Goal: Information Seeking & Learning: Learn about a topic

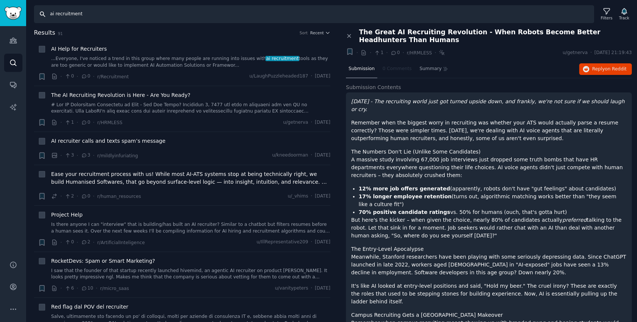
click at [96, 12] on input "ai recruitment" at bounding box center [314, 14] width 560 height 18
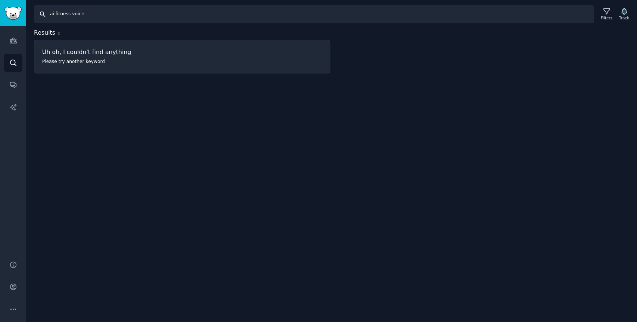
click at [96, 12] on input "ai fitness voice" at bounding box center [314, 14] width 560 height 18
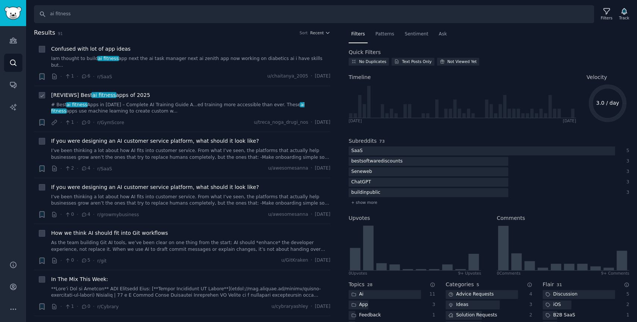
click at [138, 91] on span "[REVIEWS] Best ai fitness apps of 2025" at bounding box center [100, 95] width 99 height 8
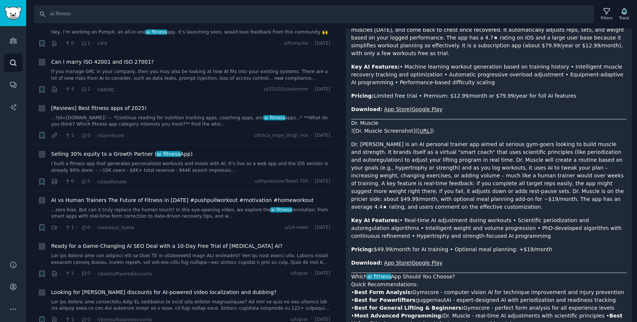
scroll to position [382, 0]
click at [91, 15] on input "ai fitness" at bounding box center [314, 14] width 560 height 18
type input "ai health coach"
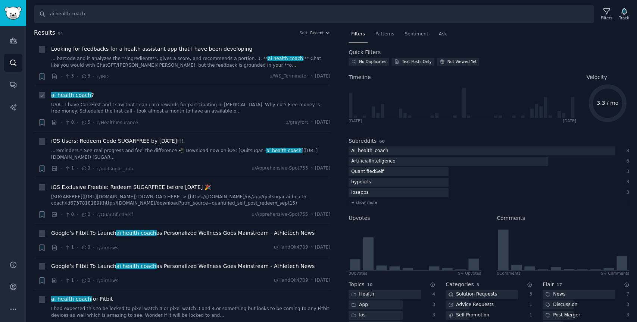
click at [143, 91] on div "ai health coach ?" at bounding box center [190, 95] width 279 height 8
click at [127, 99] on div "ai health coach ? USA - I have CareFirst and I saw that I can earn rewards for …" at bounding box center [190, 103] width 279 height 24
click at [134, 106] on link "USA - I have CareFirst and I saw that I can earn rewards for participating in […" at bounding box center [190, 108] width 279 height 13
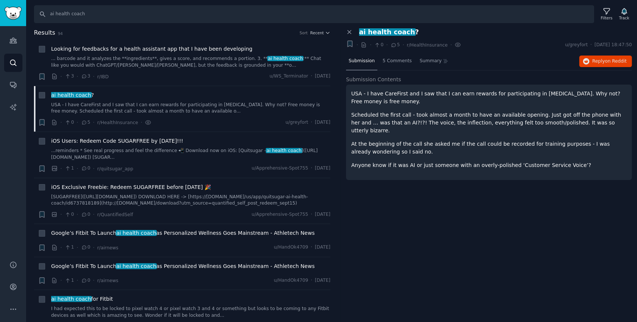
click at [449, 120] on p "Scheduled the first call - took almost a month to have an available opening. Ju…" at bounding box center [488, 123] width 275 height 24
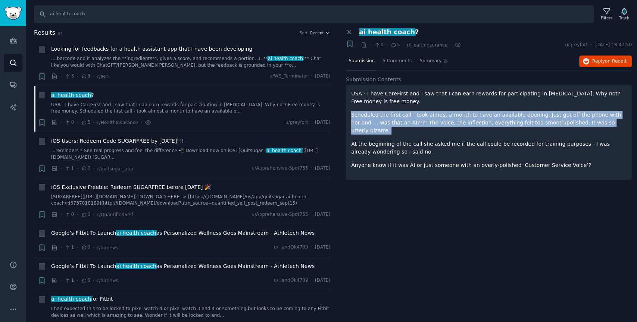
click at [449, 120] on p "Scheduled the first call - took almost a month to have an available opening. Ju…" at bounding box center [488, 123] width 275 height 24
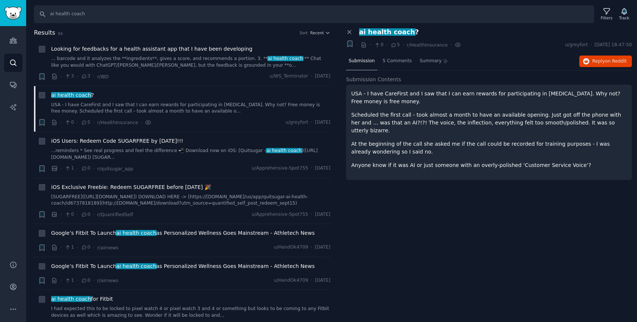
click at [449, 120] on p "Scheduled the first call - took almost a month to have an available opening. Ju…" at bounding box center [488, 123] width 275 height 24
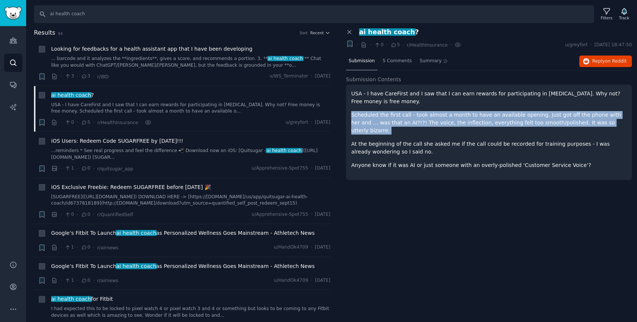
click at [449, 120] on p "Scheduled the first call - took almost a month to have an available opening. Ju…" at bounding box center [488, 123] width 275 height 24
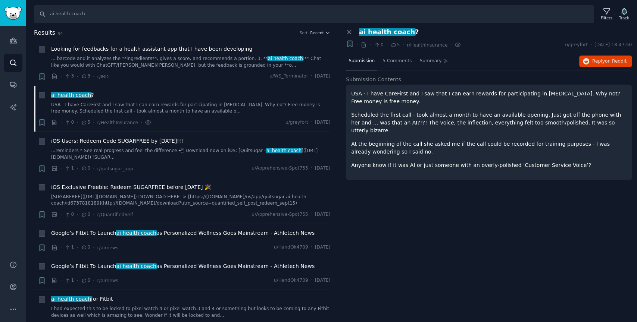
click at [449, 120] on p "Scheduled the first call - took almost a month to have an available opening. Ju…" at bounding box center [488, 123] width 275 height 24
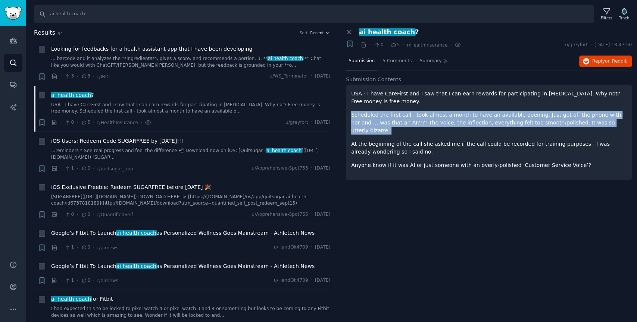
click at [449, 120] on p "Scheduled the first call - took almost a month to have an available opening. Ju…" at bounding box center [488, 123] width 275 height 24
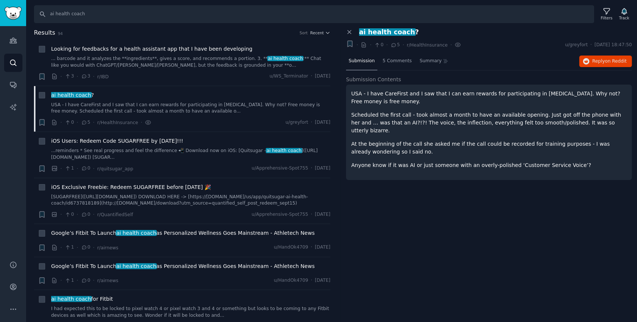
click at [449, 120] on p "Scheduled the first call - took almost a month to have an available opening. Ju…" at bounding box center [488, 123] width 275 height 24
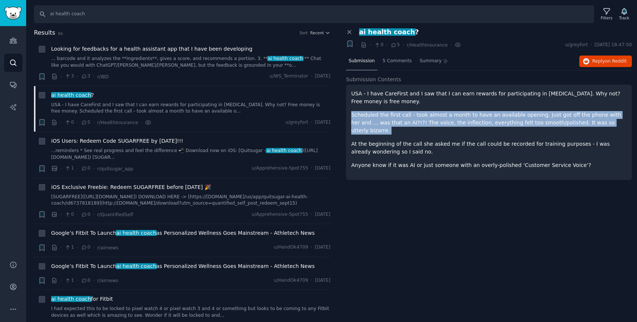
click at [422, 141] on p "At the beginning of the call she asked me if the call could be recorded for tra…" at bounding box center [488, 148] width 275 height 16
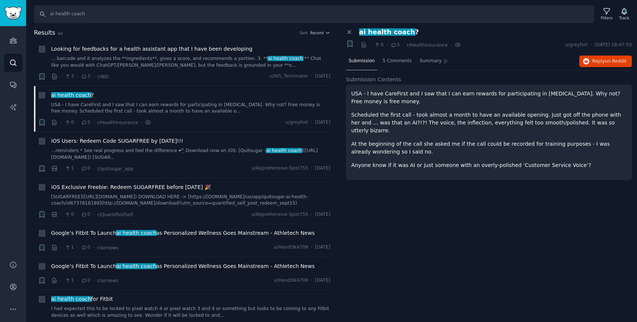
click at [422, 141] on p "At the beginning of the call she asked me if the call could be recorded for tra…" at bounding box center [488, 148] width 275 height 16
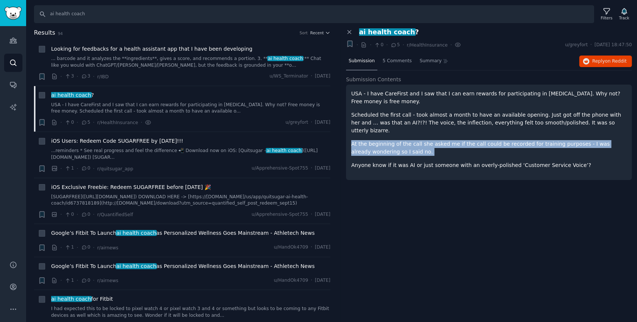
click at [422, 141] on p "At the beginning of the call she asked me if the call could be recorded for tra…" at bounding box center [488, 148] width 275 height 16
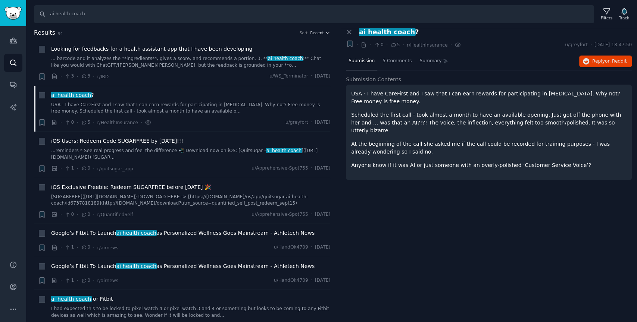
click at [422, 141] on p "At the beginning of the call she asked me if the call could be recorded for tra…" at bounding box center [488, 148] width 275 height 16
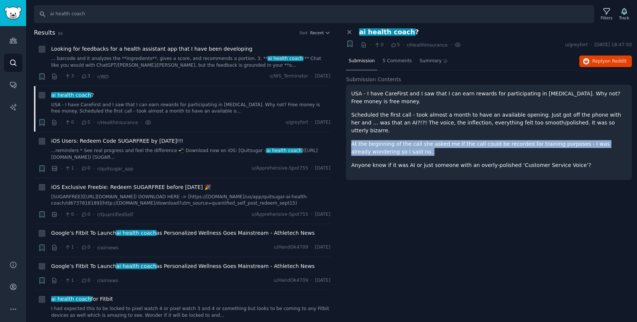
click at [422, 141] on p "At the beginning of the call she asked me if the call could be recorded for tra…" at bounding box center [488, 148] width 275 height 16
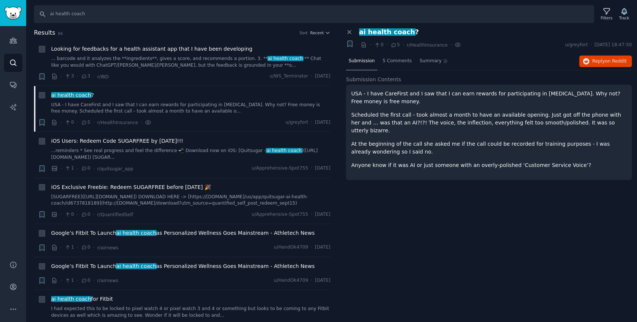
click at [422, 141] on p "At the beginning of the call she asked me if the call could be recorded for tra…" at bounding box center [488, 148] width 275 height 16
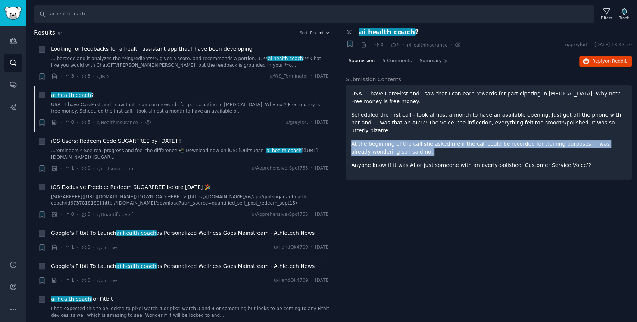
click at [422, 141] on p "At the beginning of the call she asked me if the call could be recorded for tra…" at bounding box center [488, 148] width 275 height 16
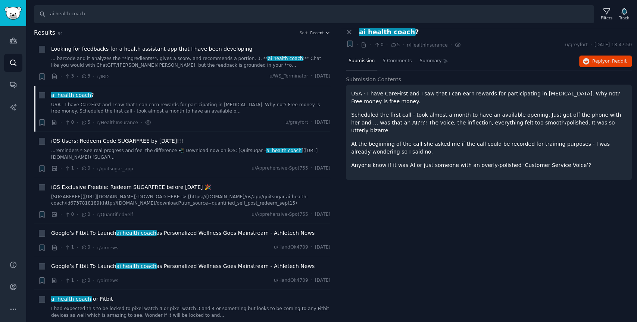
click at [422, 141] on p "At the beginning of the call she asked me if the call could be recorded for tra…" at bounding box center [488, 148] width 275 height 16
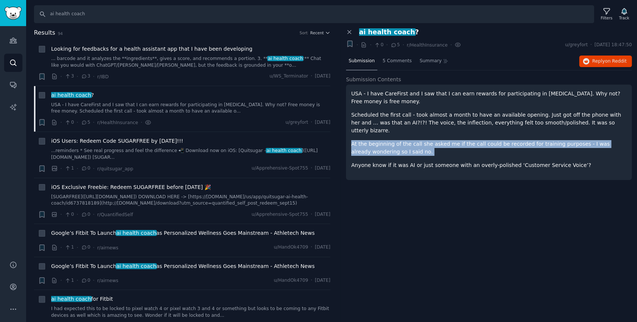
click at [422, 141] on p "At the beginning of the call she asked me if the call could be recorded for tra…" at bounding box center [488, 148] width 275 height 16
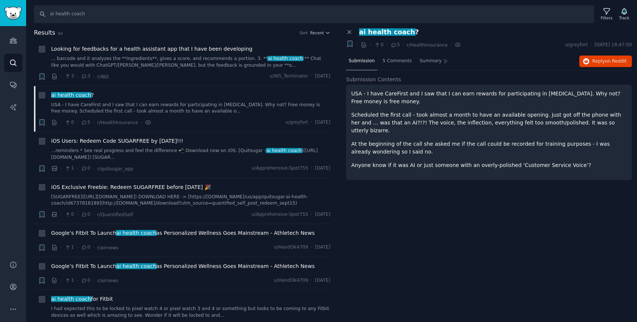
click at [422, 141] on p "At the beginning of the call she asked me if the call could be recorded for tra…" at bounding box center [488, 148] width 275 height 16
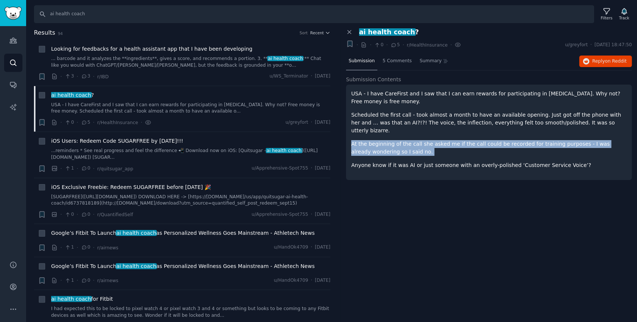
click at [415, 162] on p "Anyone know if it was AI or just someone with an overly-polished ‘Customer Serv…" at bounding box center [488, 166] width 275 height 8
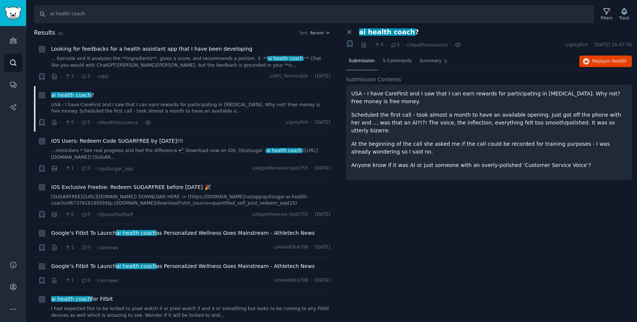
click at [415, 162] on p "Anyone know if it was AI or just someone with an overly-polished ‘Customer Serv…" at bounding box center [488, 166] width 275 height 8
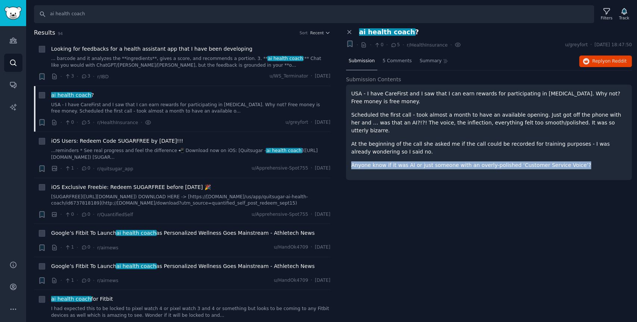
click at [415, 162] on p "Anyone know if it was AI or just someone with an overly-polished ‘Customer Serv…" at bounding box center [488, 166] width 275 height 8
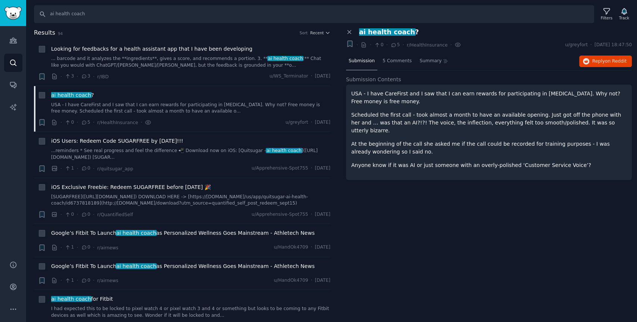
click at [415, 162] on p "Anyone know if it was AI or just someone with an overly-polished ‘Customer Serv…" at bounding box center [488, 166] width 275 height 8
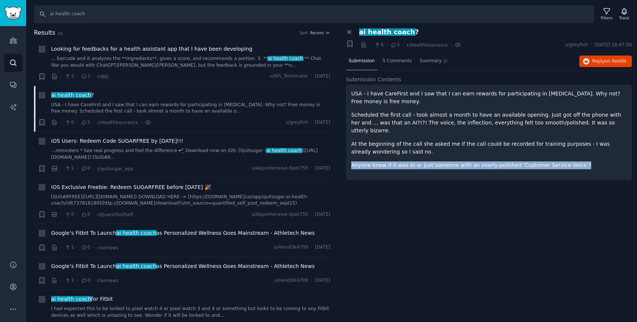
click at [407, 147] on p "At the beginning of the call she asked me if the call could be recorded for tra…" at bounding box center [488, 148] width 275 height 16
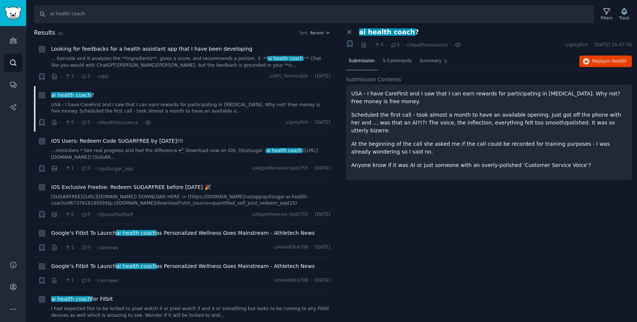
click at [407, 147] on p "At the beginning of the call she asked me if the call could be recorded for tra…" at bounding box center [488, 148] width 275 height 16
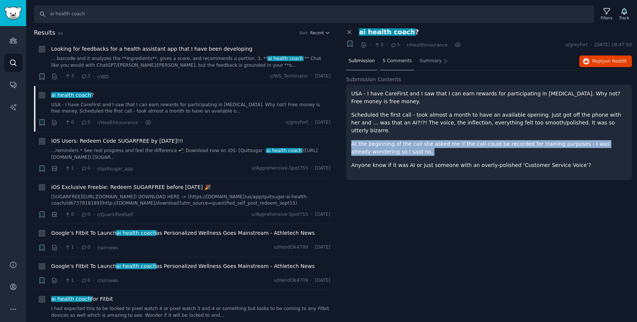
click at [397, 63] on span "5 Comments" at bounding box center [396, 61] width 29 height 7
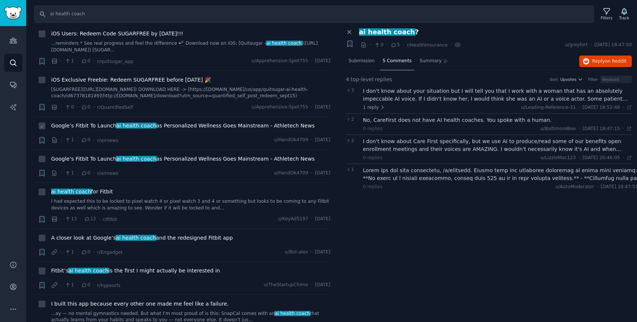
scroll to position [118, 0]
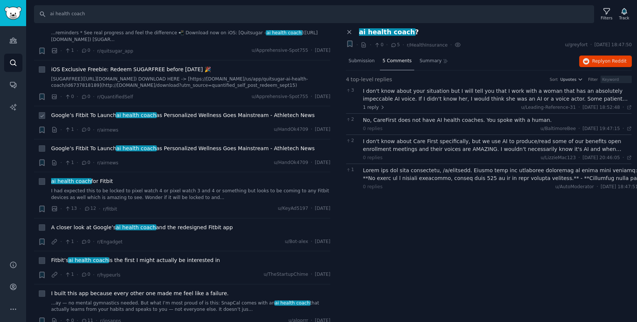
click at [187, 193] on link "I had expected this to be locked to pixel watch 4 or pixel watch 3 and 4 or som…" at bounding box center [190, 194] width 279 height 13
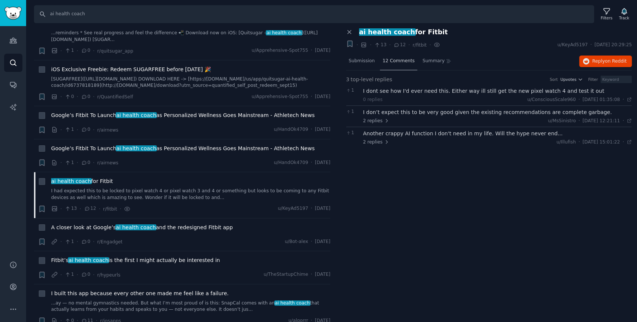
click at [391, 62] on span "12 Comments" at bounding box center [398, 61] width 32 height 7
click at [394, 62] on span "12 Comments" at bounding box center [398, 61] width 32 height 7
click at [374, 62] on div "Submission" at bounding box center [361, 62] width 31 height 18
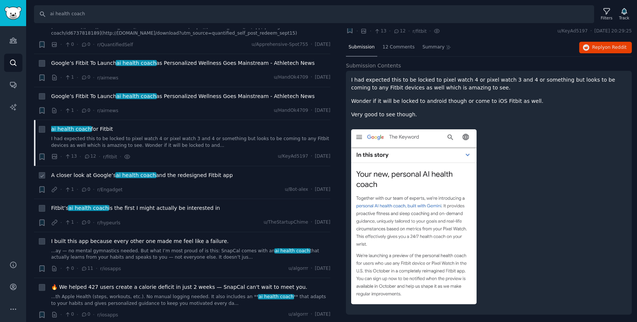
scroll to position [173, 0]
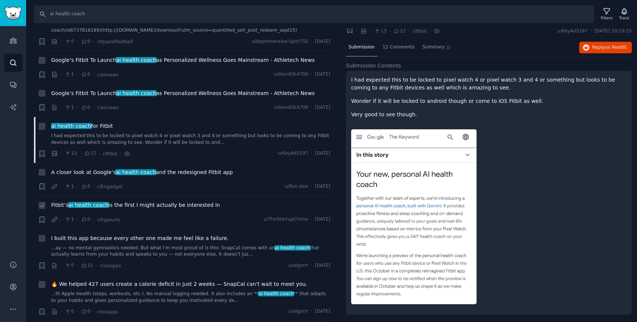
click at [175, 205] on span "[PERSON_NAME]’s ai health coach is the first I might actually be interested in" at bounding box center [135, 206] width 169 height 8
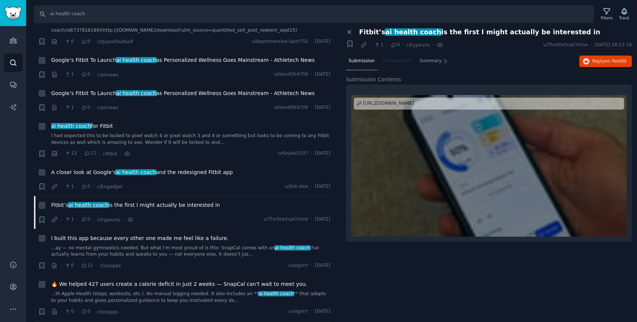
click at [402, 103] on div "[URL][DOMAIN_NAME]" at bounding box center [388, 103] width 51 height 7
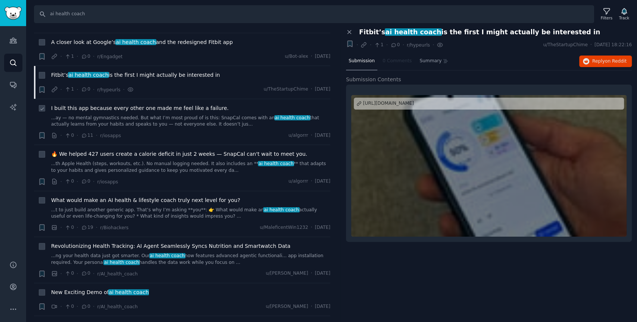
scroll to position [306, 0]
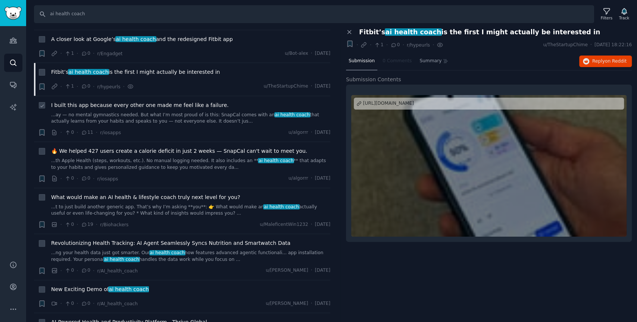
click at [166, 215] on link "...t to just build another generic app. That’s why I’m asking **you**: 👉 What w…" at bounding box center [190, 210] width 279 height 13
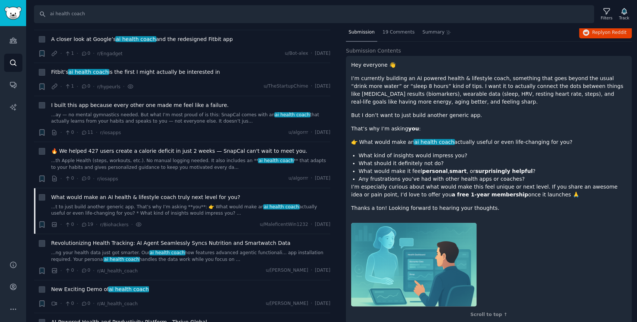
scroll to position [29, 0]
click at [395, 32] on span "19 Comments" at bounding box center [398, 32] width 32 height 7
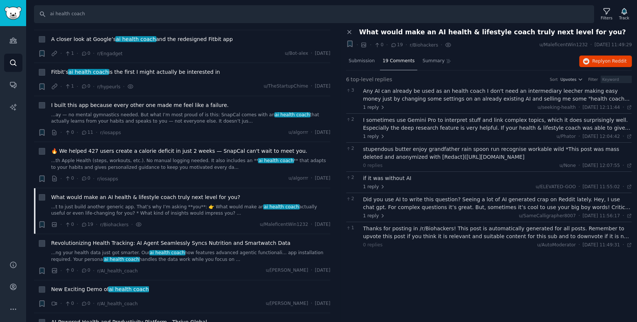
click at [434, 101] on div "Any AI can already be used as an health coach I don't need an intermediary leec…" at bounding box center [497, 95] width 269 height 16
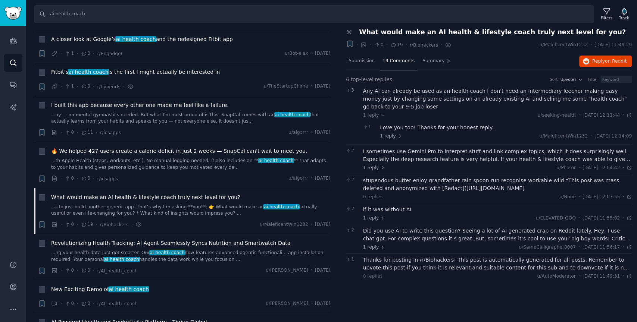
click at [496, 153] on div "I sometimes use Gemini Pro to interpret stuff and link complex topics, which it…" at bounding box center [497, 156] width 269 height 16
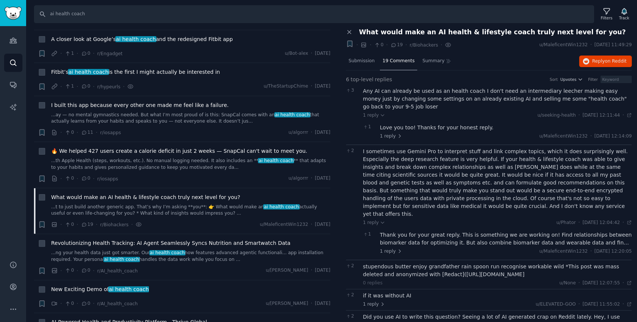
scroll to position [38, 0]
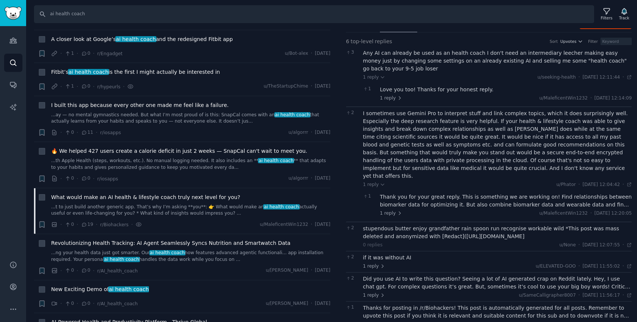
click at [448, 225] on div "stupendous butter enjoy grandfather rain spoon run recognise workable wild *Thi…" at bounding box center [497, 233] width 269 height 16
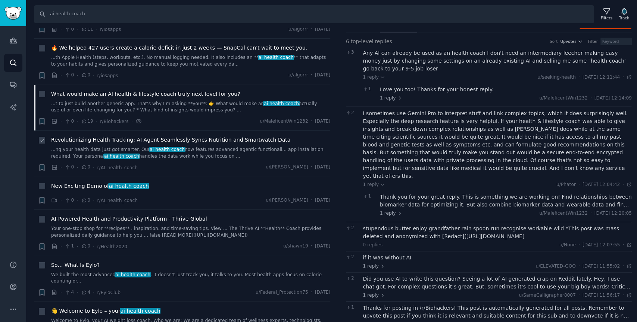
scroll to position [421, 0]
